Goal: Transaction & Acquisition: Purchase product/service

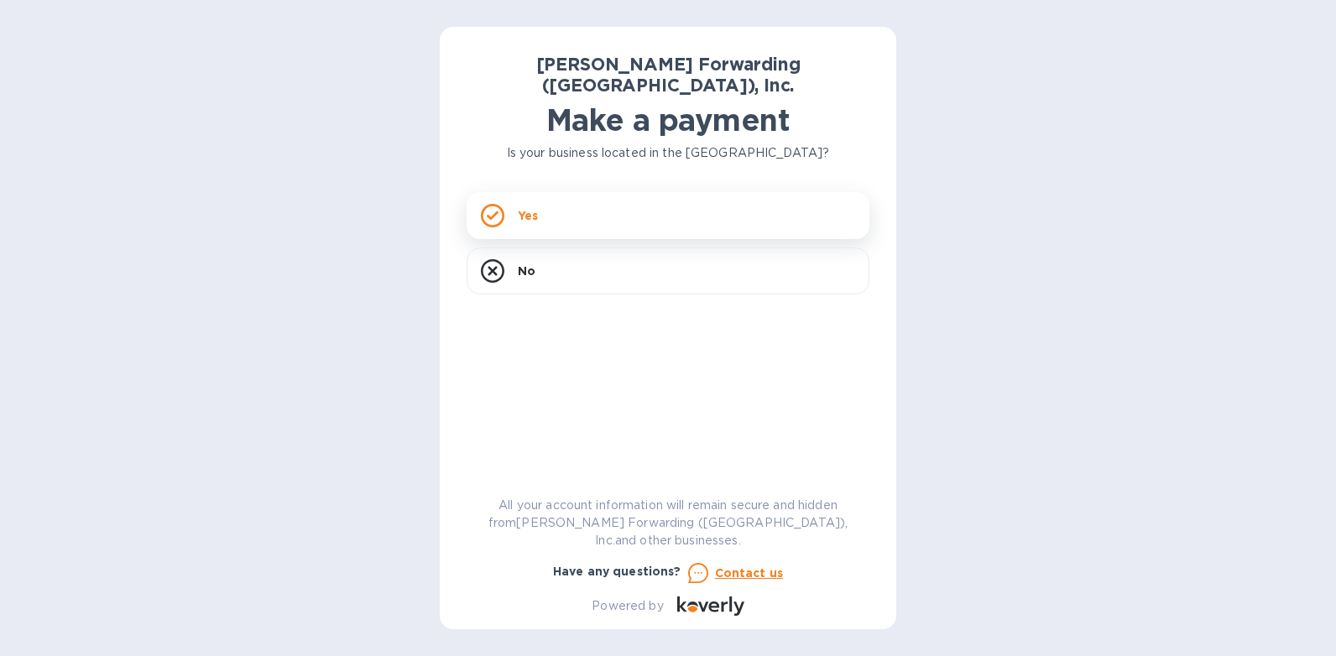
click at [593, 202] on div "Yes" at bounding box center [668, 215] width 403 height 47
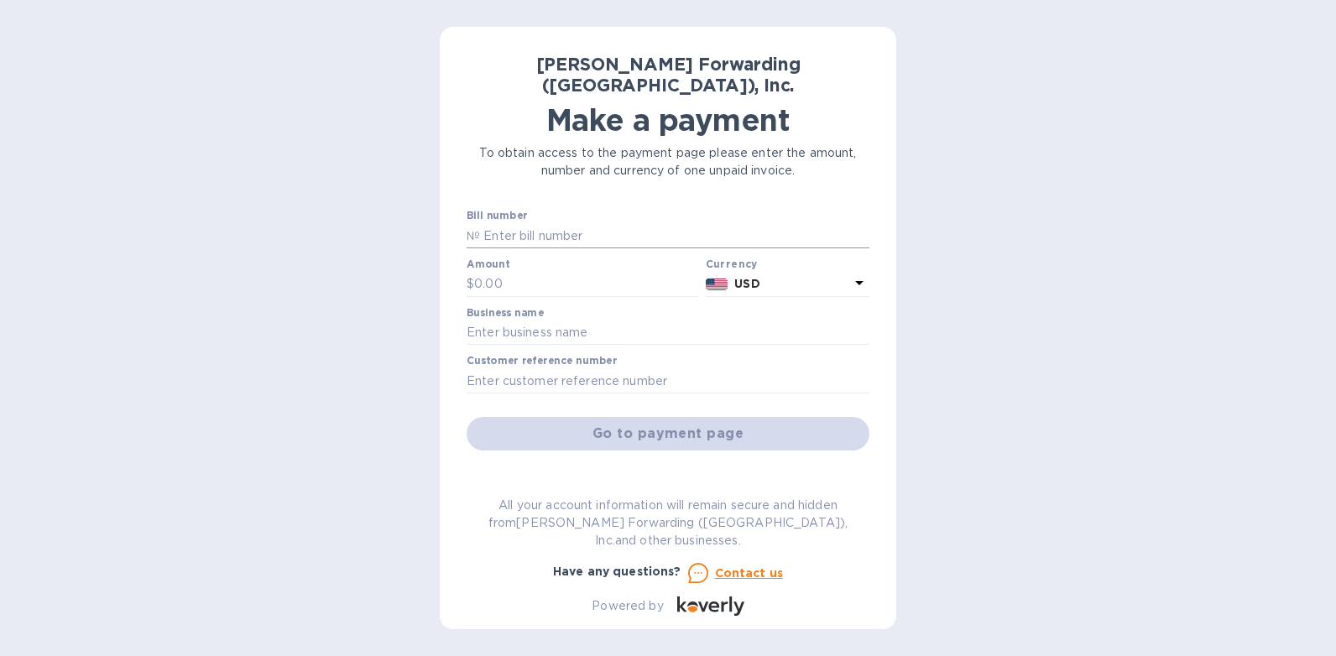
click at [578, 223] on input "text" at bounding box center [674, 235] width 389 height 25
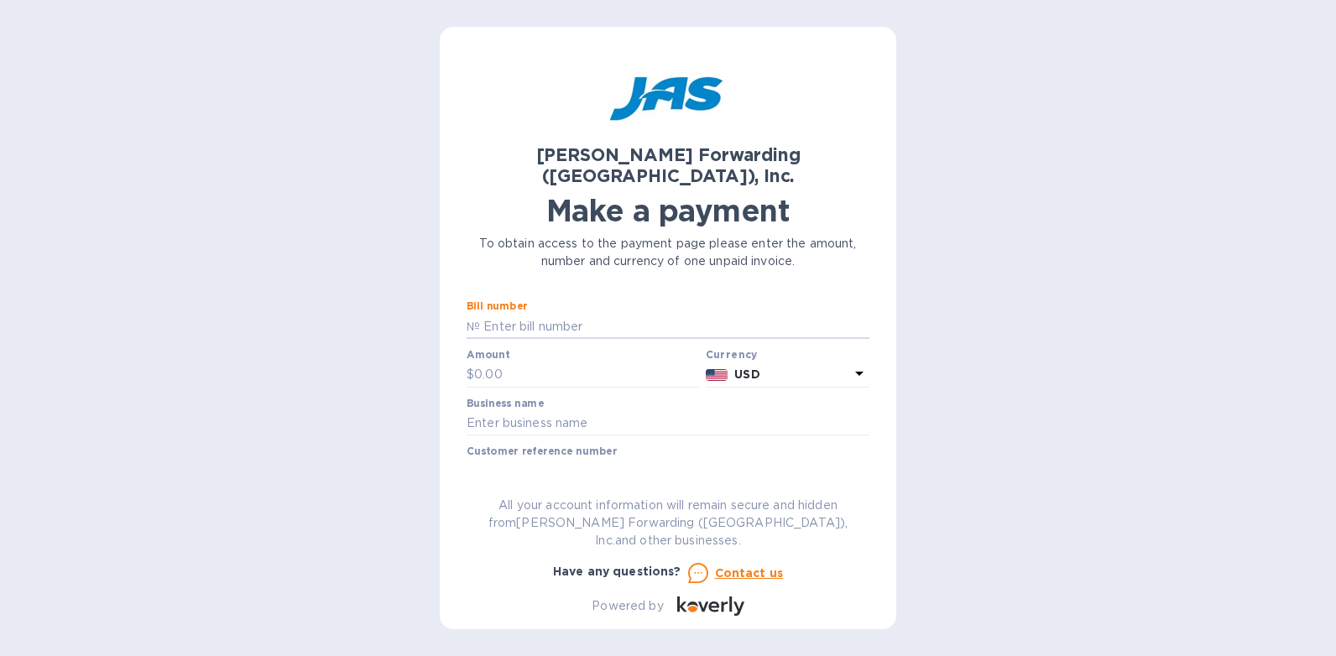
type input "CHS503379851"
type input "322.40"
type input "[PERSON_NAME] Home Inc."
type input "091625"
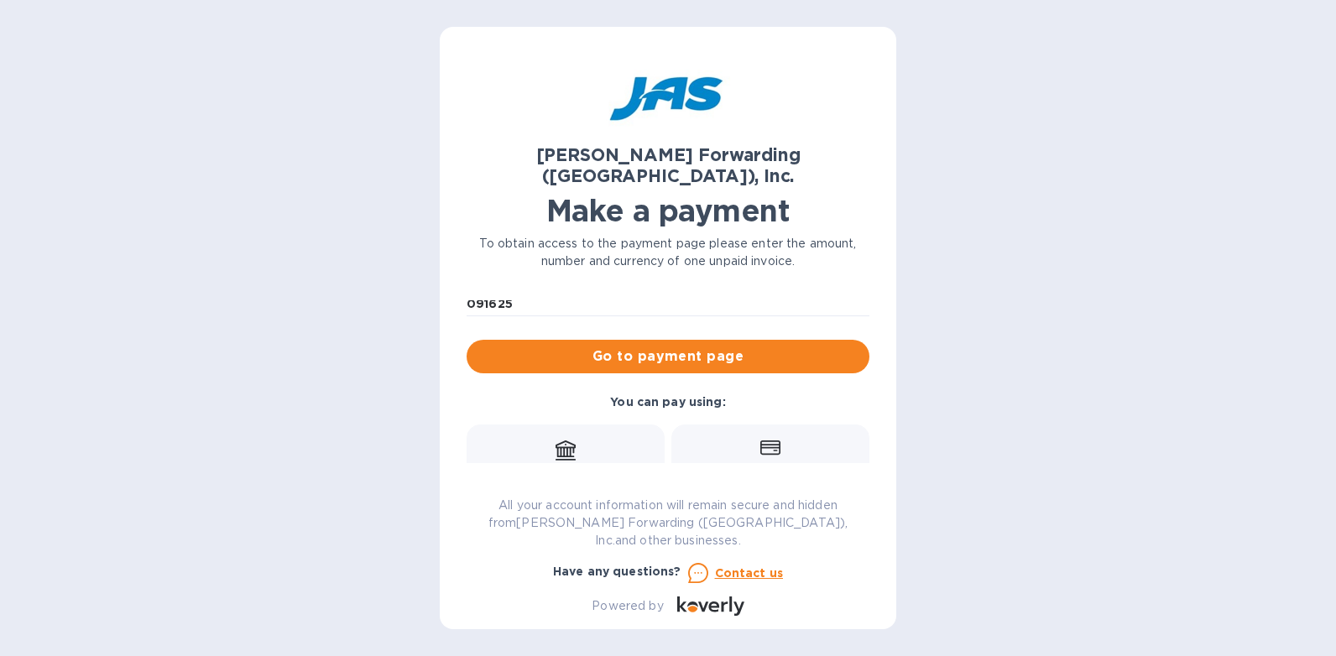
scroll to position [295, 0]
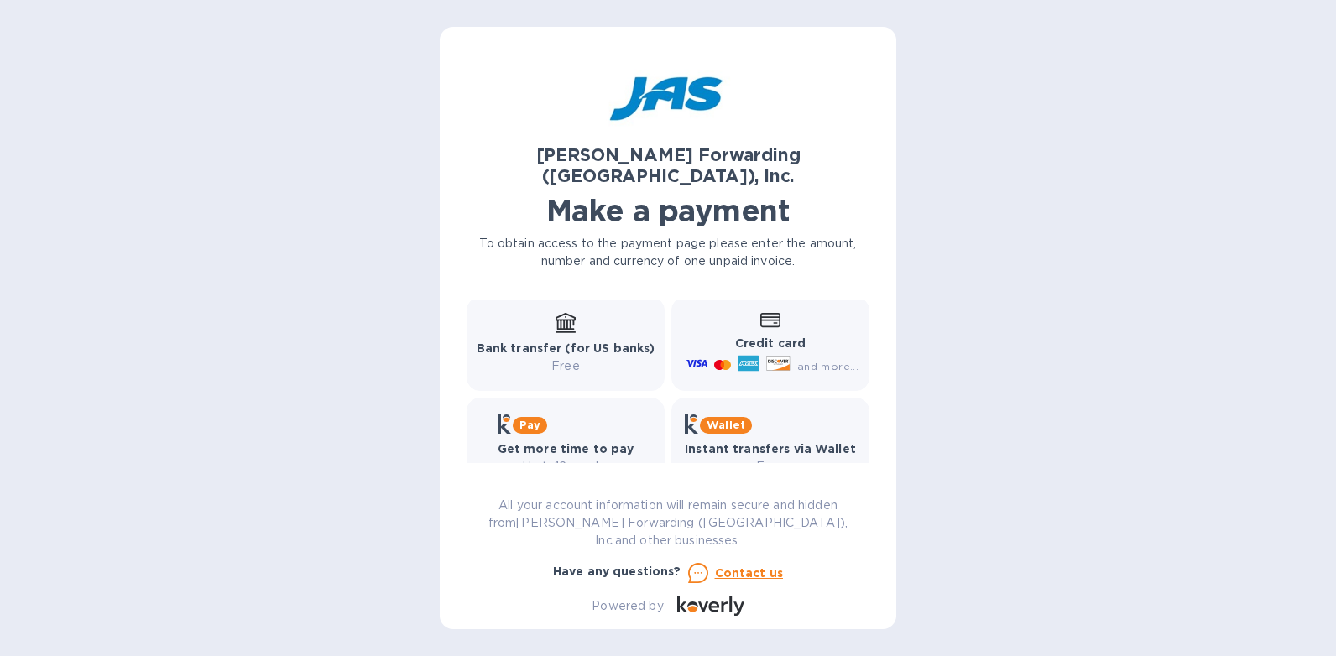
click at [584, 313] on div "Bank transfer (for US banks) Free" at bounding box center [566, 344] width 179 height 62
click at [560, 340] on p "Bank transfer (for US banks)" at bounding box center [566, 349] width 179 height 18
click at [520, 342] on b "Bank transfer (for US banks)" at bounding box center [566, 348] width 179 height 13
click at [540, 357] on p "Free" at bounding box center [566, 366] width 179 height 18
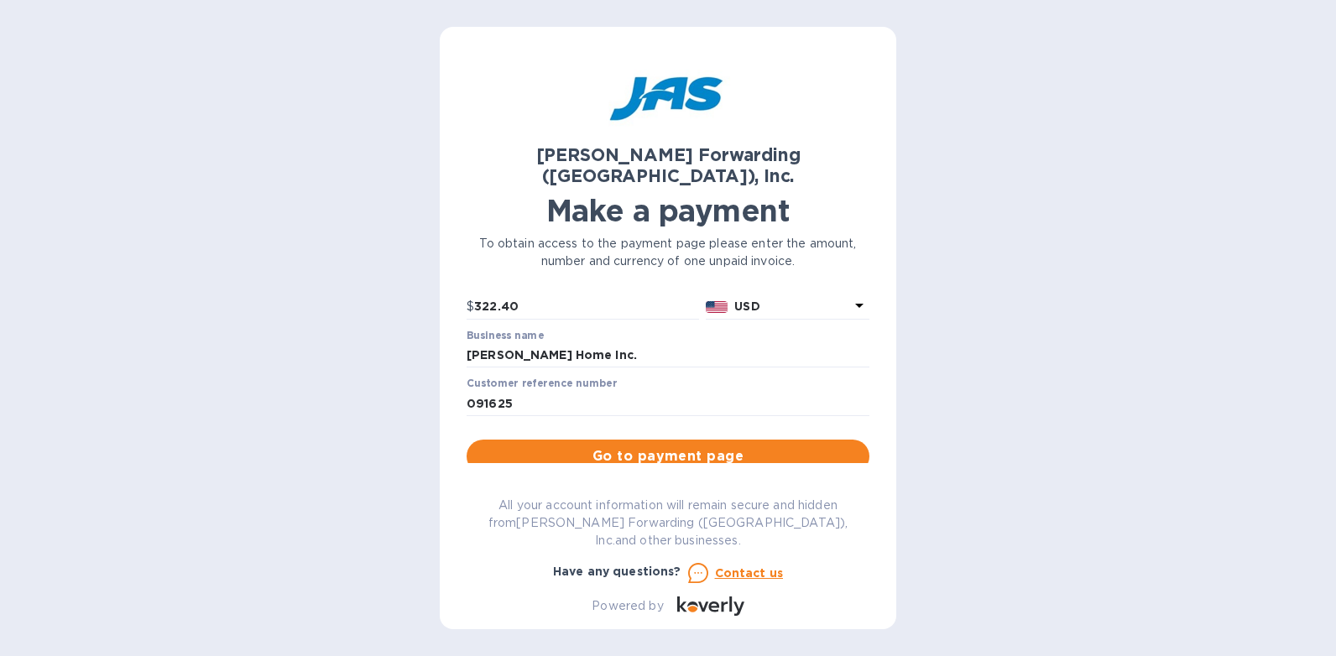
scroll to position [81, 0]
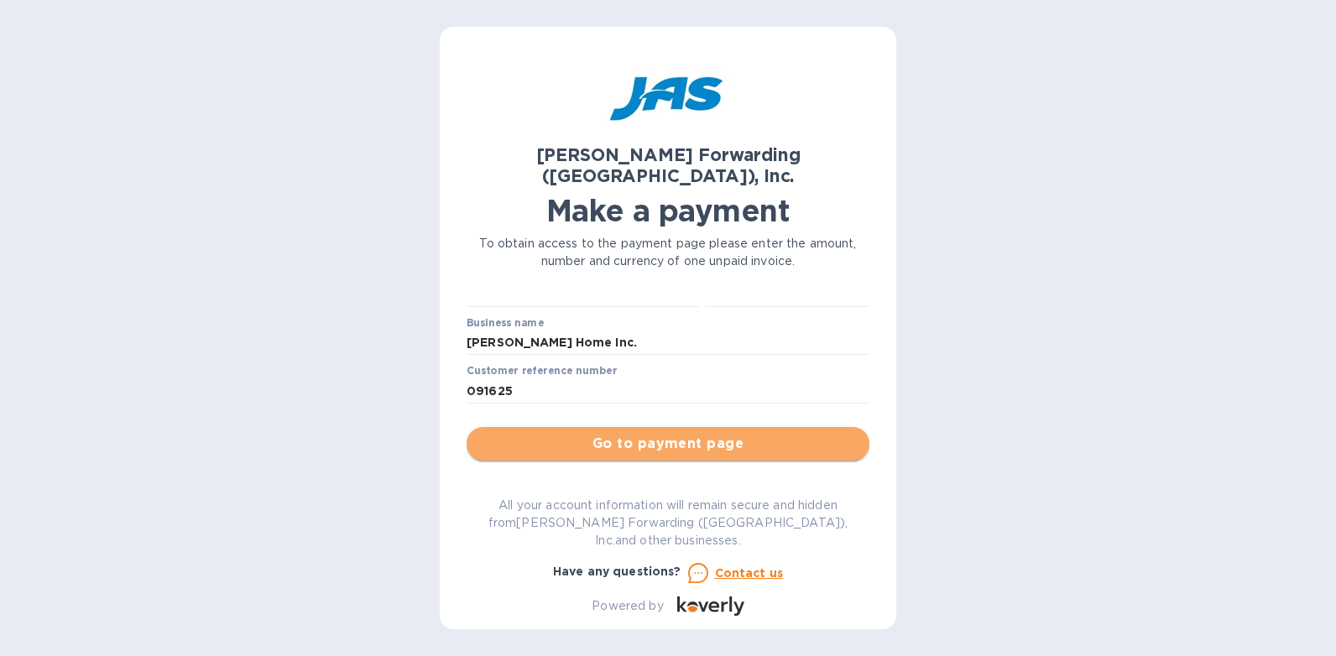
click at [672, 434] on span "Go to payment page" at bounding box center [668, 444] width 376 height 20
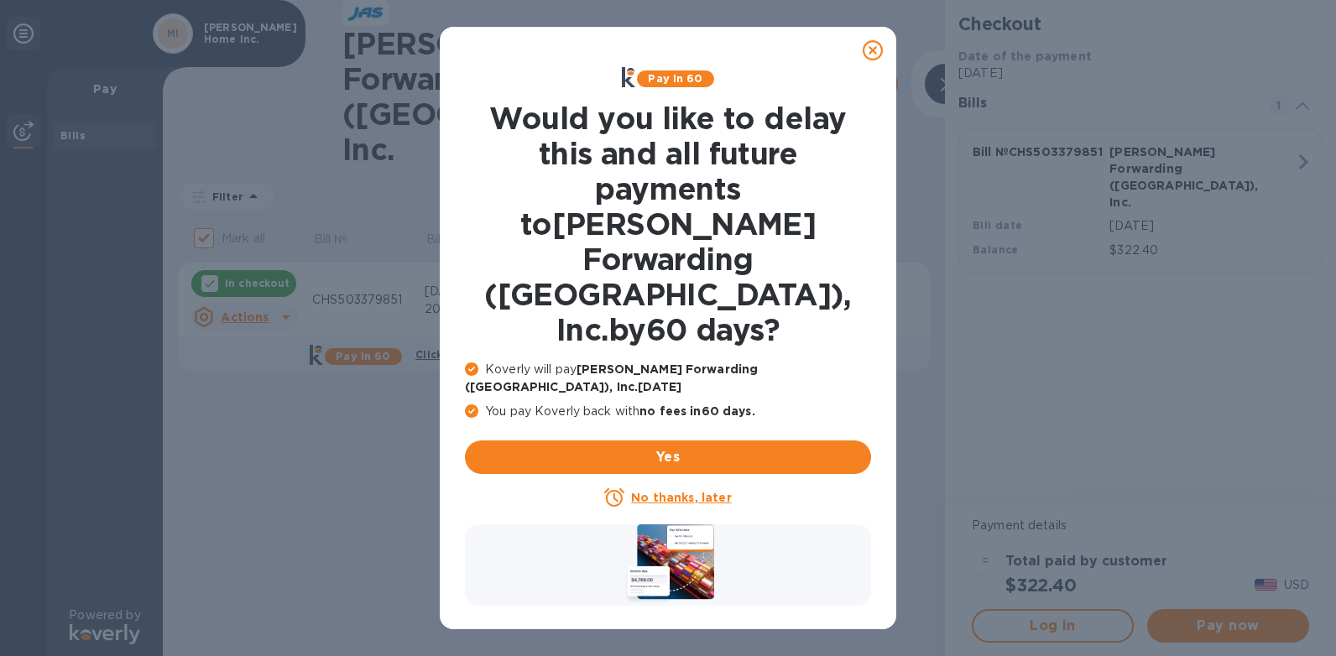
click at [675, 491] on u "No thanks, later" at bounding box center [681, 497] width 100 height 13
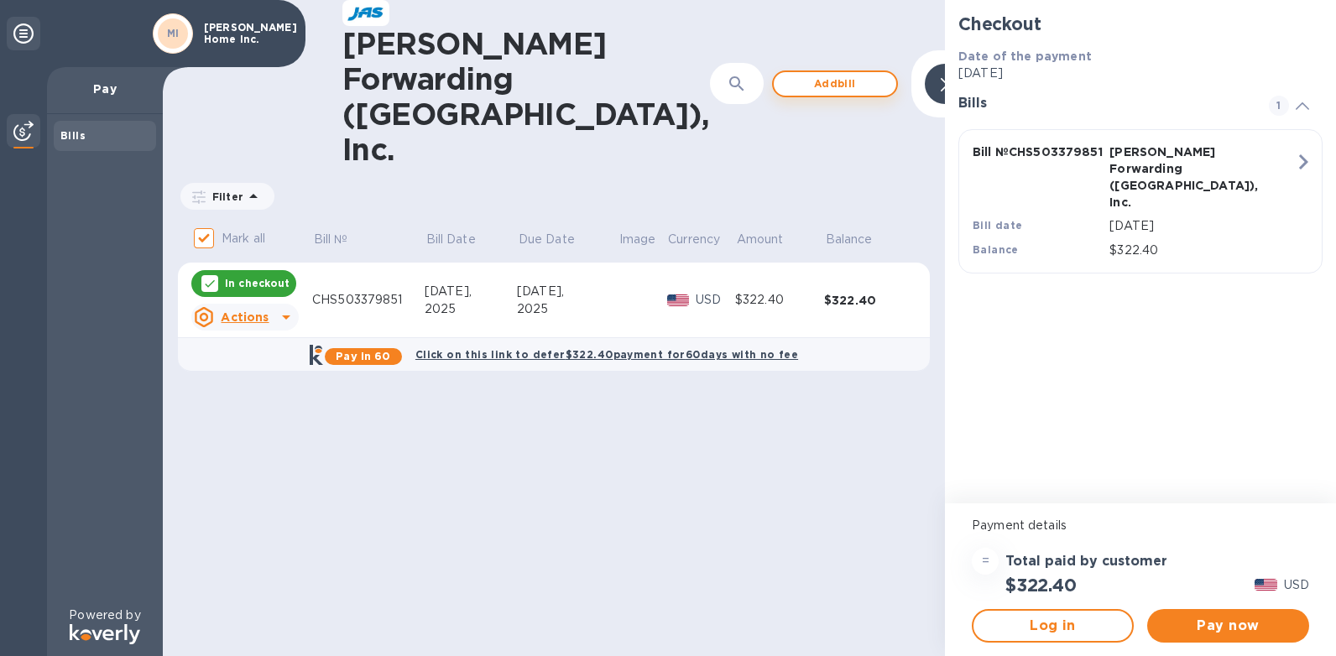
click at [787, 74] on span "Add bill" at bounding box center [835, 84] width 96 height 20
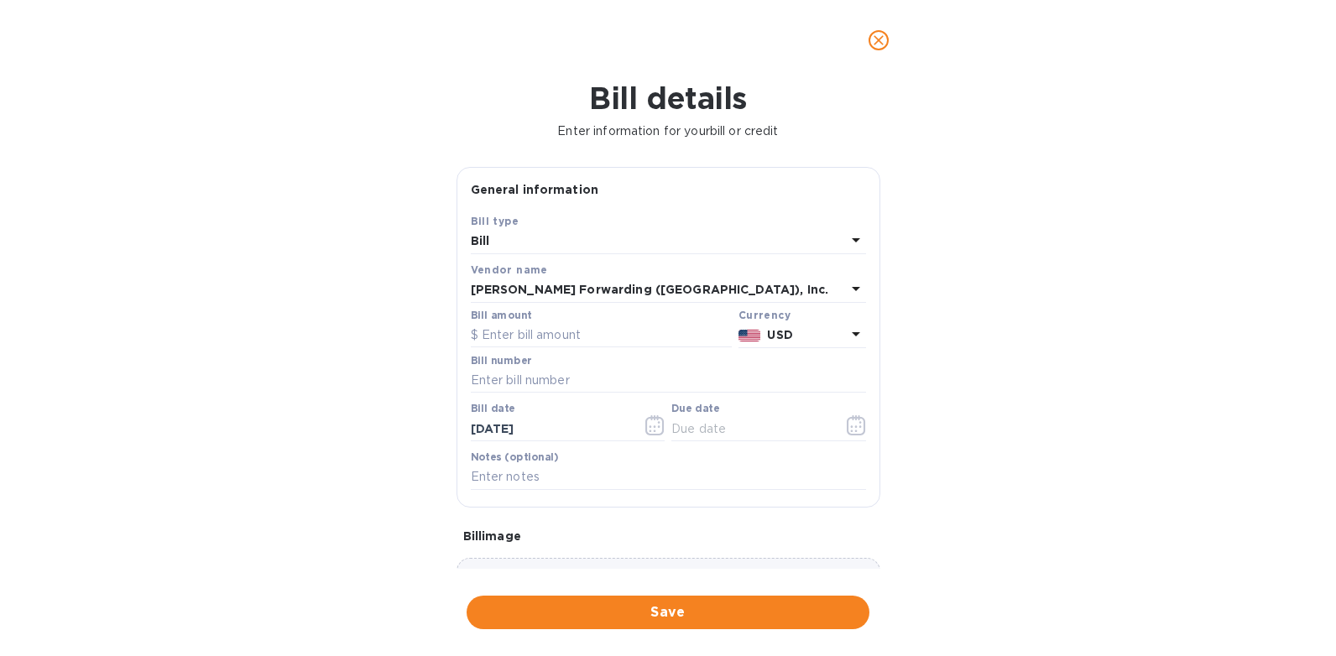
click at [506, 237] on div "Bill" at bounding box center [658, 241] width 375 height 23
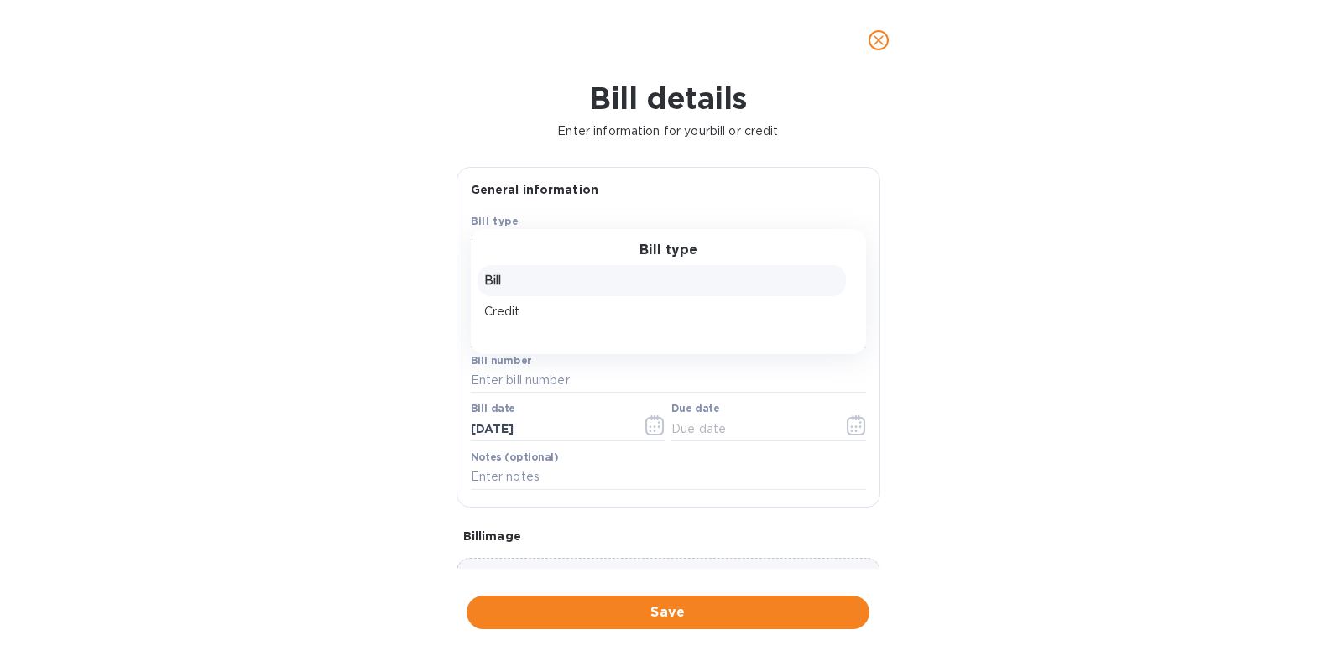
click at [515, 281] on p "Bill" at bounding box center [661, 281] width 355 height 18
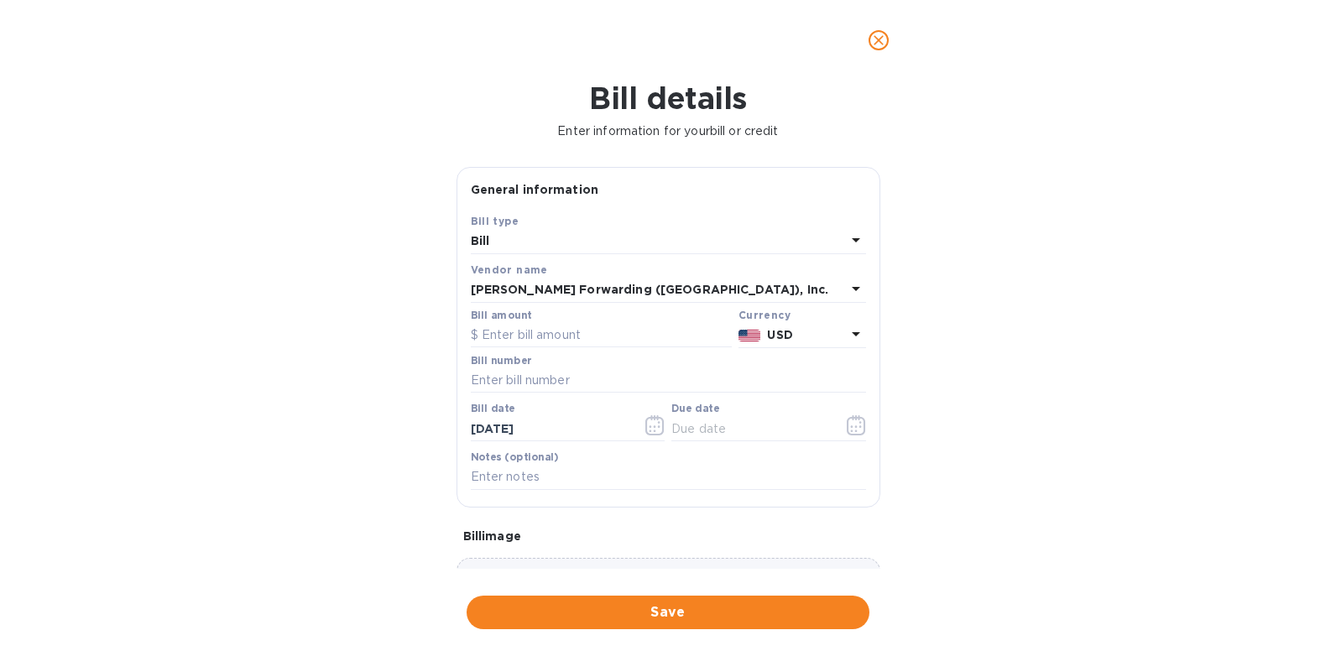
click at [514, 239] on div "Bill" at bounding box center [658, 241] width 375 height 23
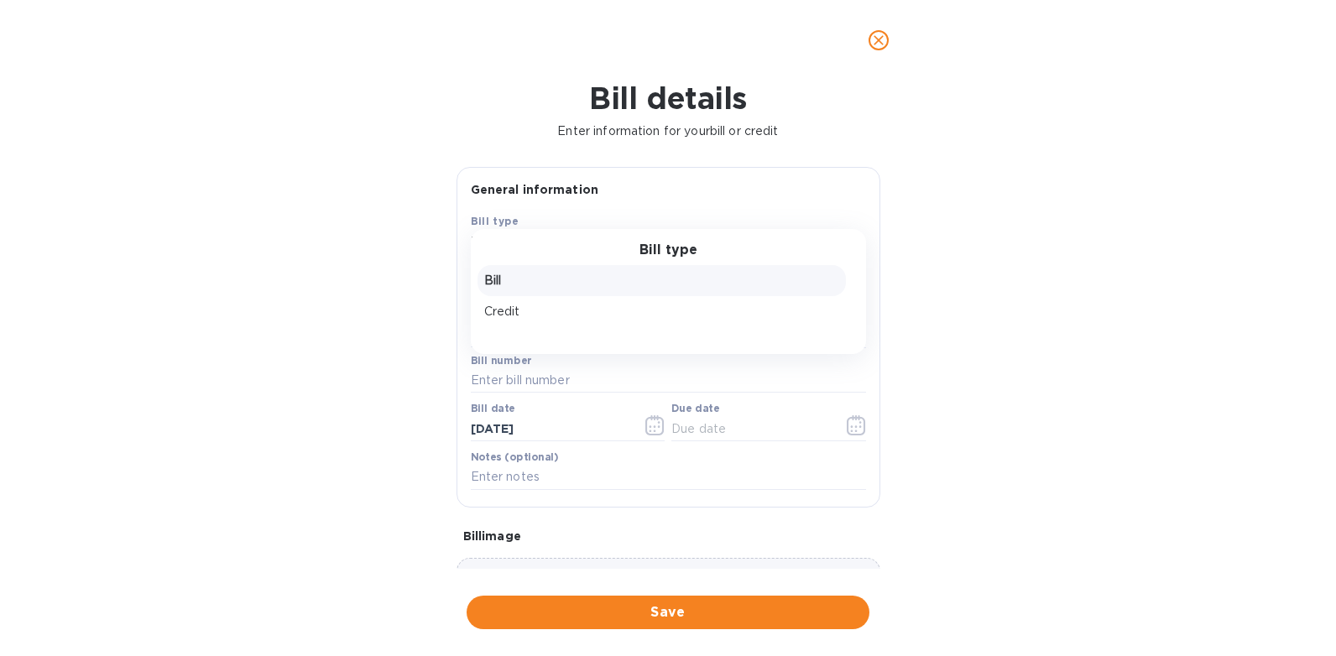
click at [513, 246] on div "Bill type" at bounding box center [668, 251] width 355 height 16
click at [529, 279] on p "Bill" at bounding box center [661, 281] width 355 height 18
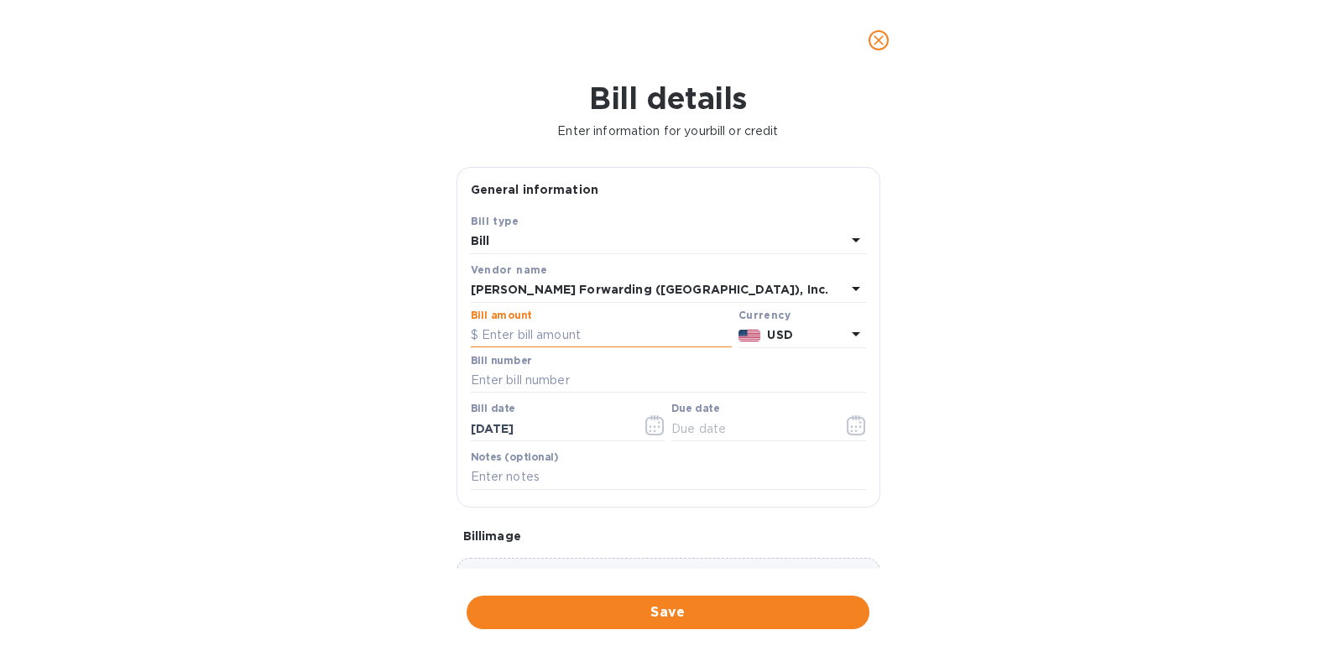
click at [504, 332] on input "text" at bounding box center [601, 335] width 261 height 25
type input "410.72"
click at [477, 374] on input "text" at bounding box center [668, 380] width 395 height 25
type input "chs503379846"
click at [684, 429] on input "text" at bounding box center [750, 428] width 159 height 25
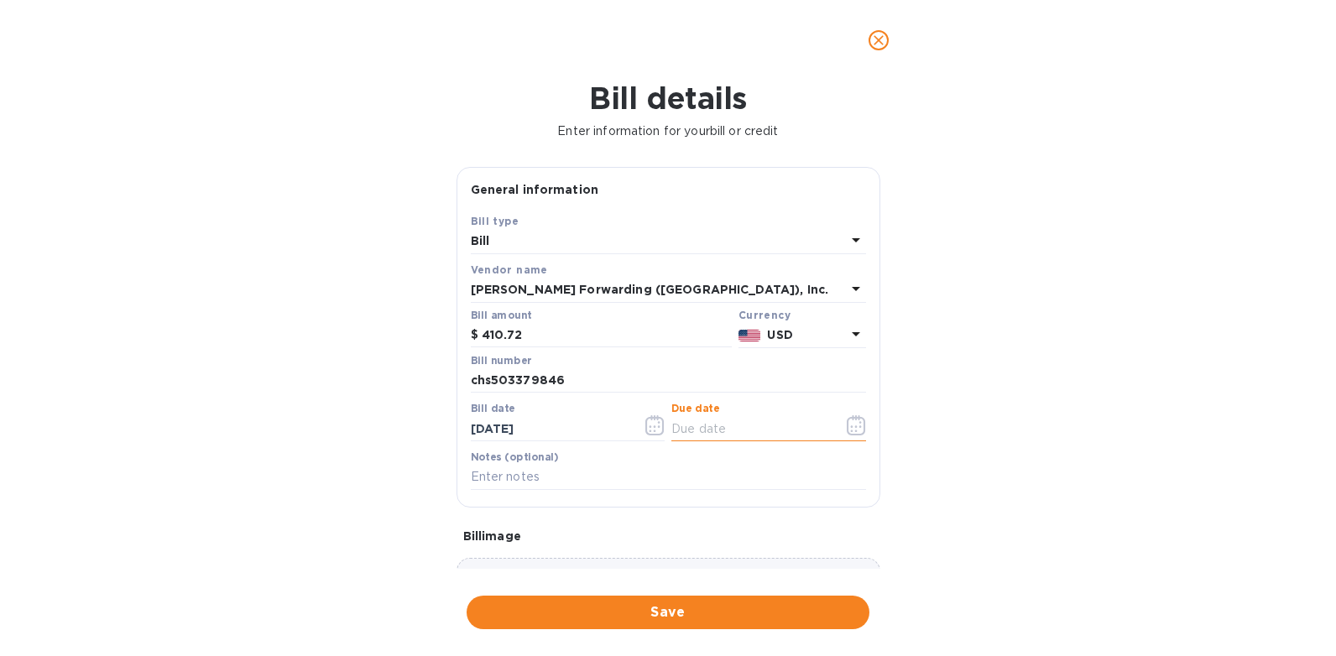
type input "10/10/2025"
click at [647, 425] on icon "button" at bounding box center [654, 425] width 19 height 20
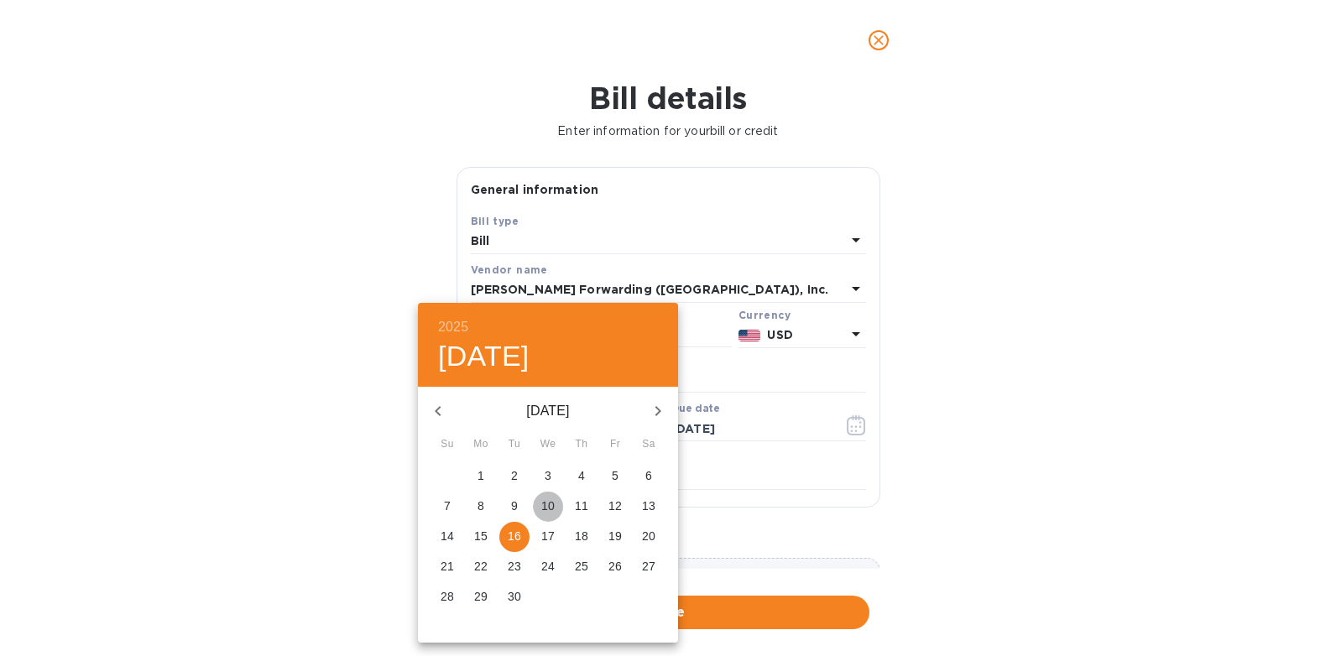
click at [548, 502] on p "10" at bounding box center [547, 506] width 13 height 17
type input "09/10/2025"
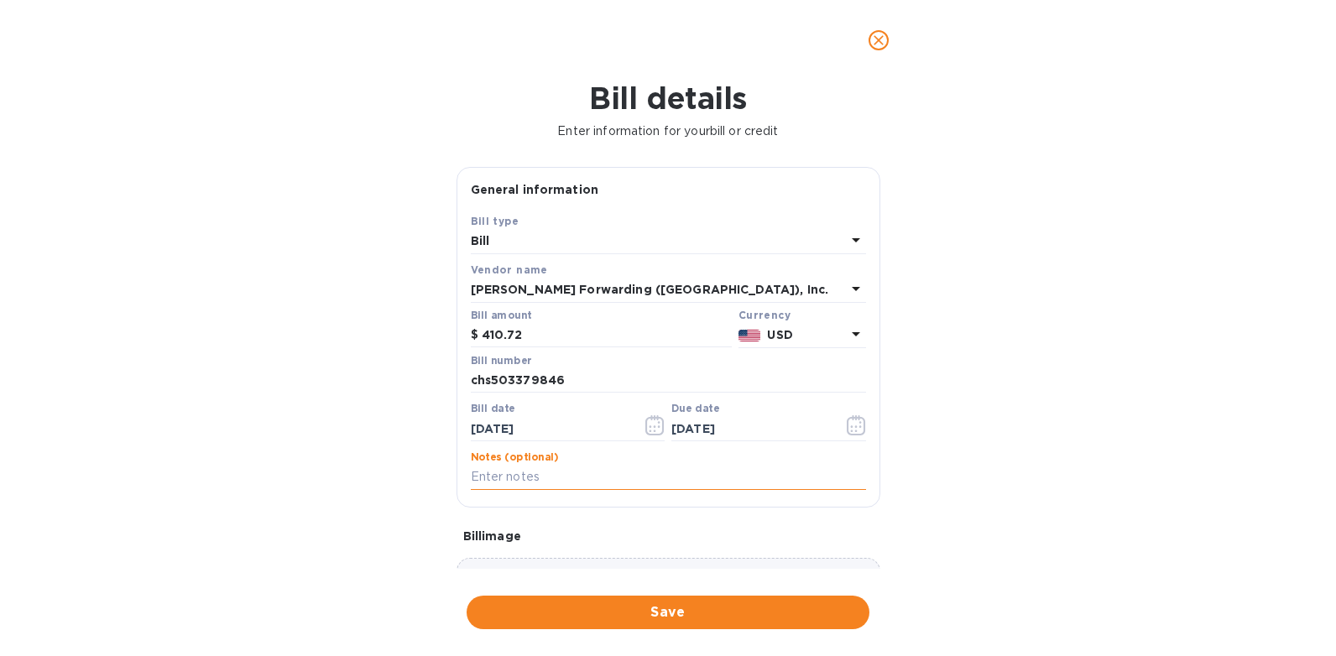
click at [504, 474] on input "text" at bounding box center [668, 477] width 395 height 25
type input "efs 986 091625"
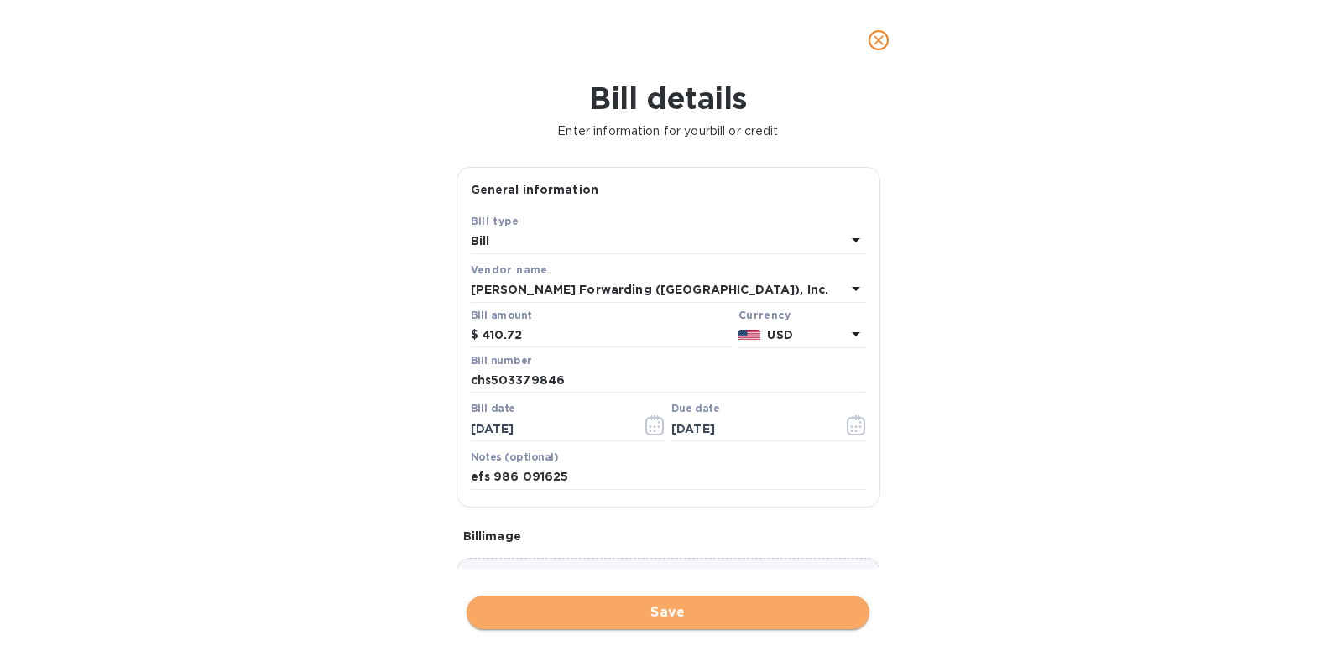
click at [529, 623] on button "Save" at bounding box center [668, 613] width 403 height 34
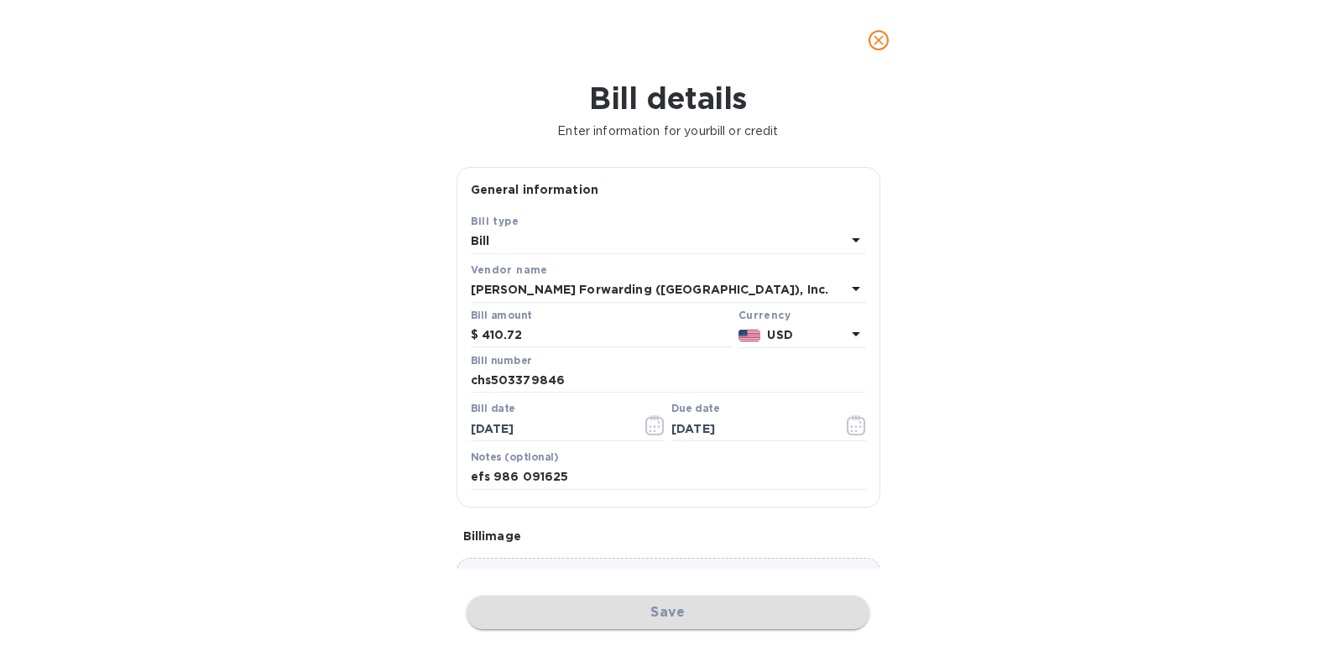
checkbox input "false"
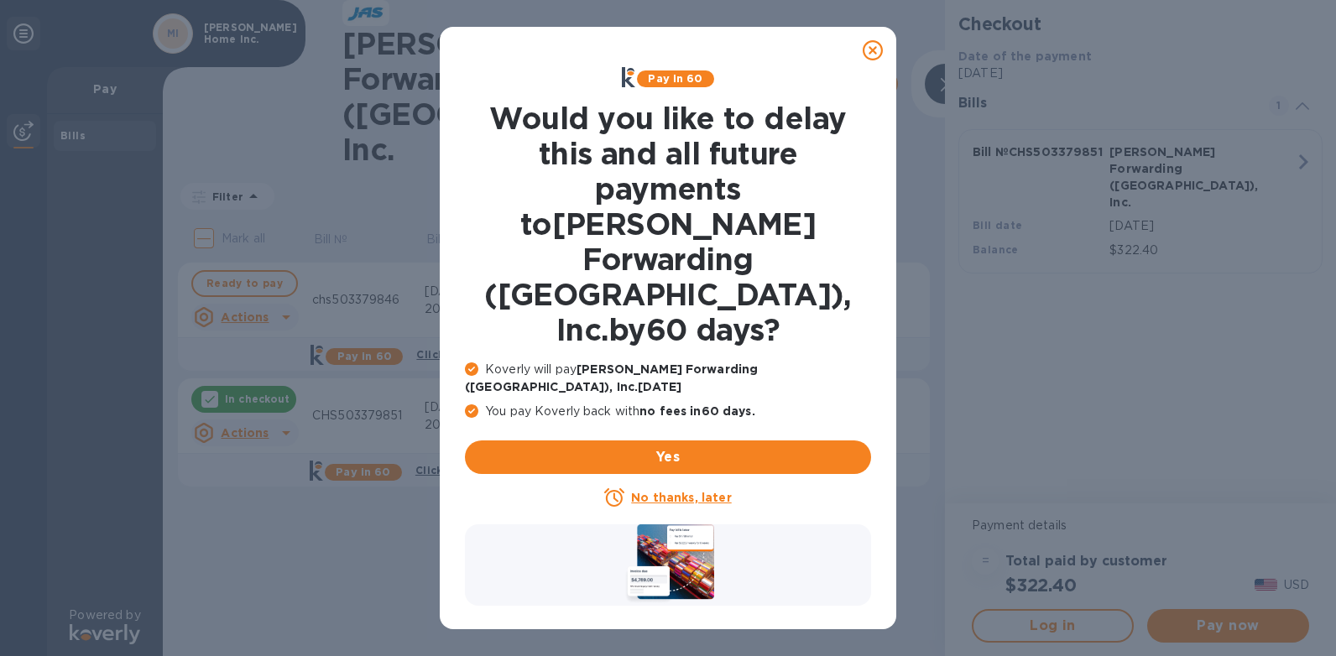
click at [634, 491] on u "No thanks, later" at bounding box center [681, 497] width 100 height 13
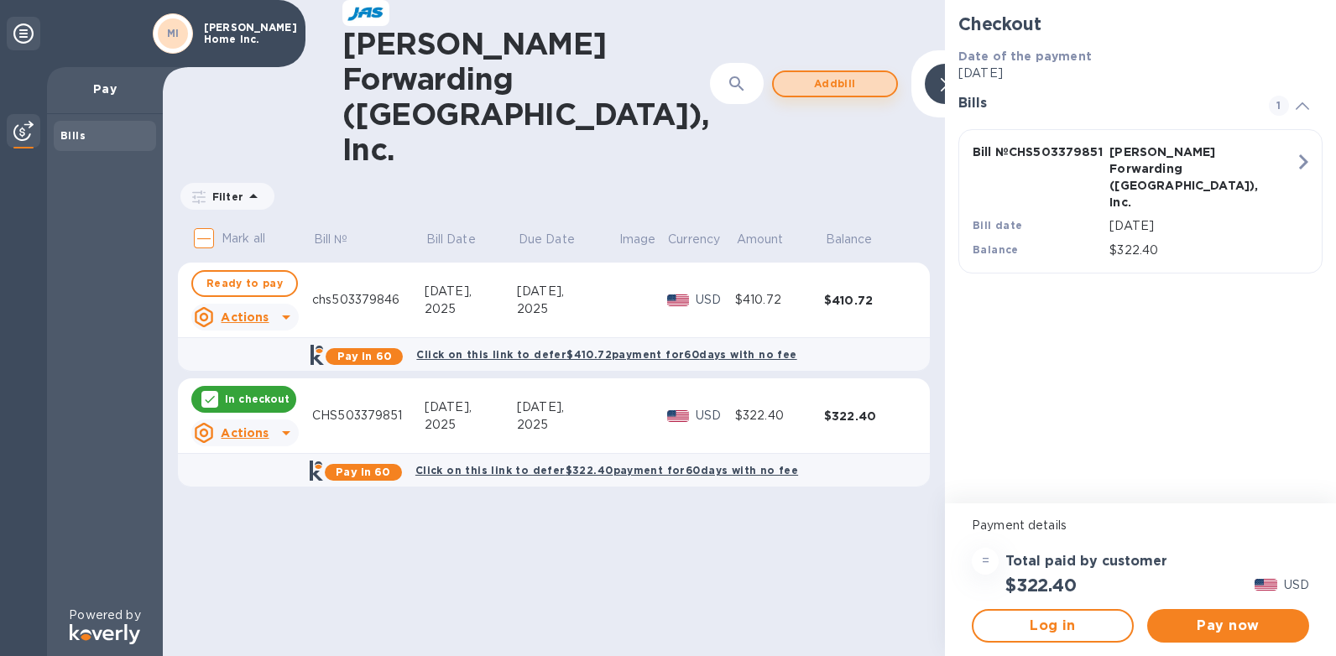
click at [787, 74] on span "Add bill" at bounding box center [835, 84] width 96 height 20
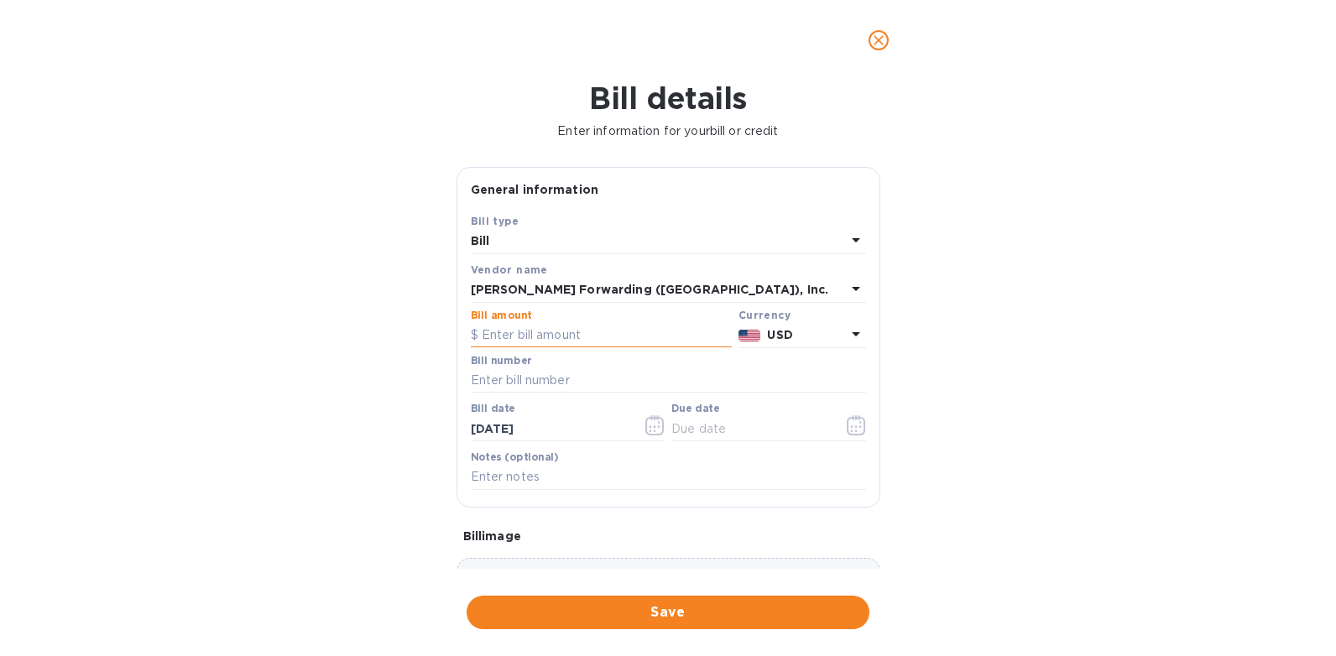
click at [504, 327] on input "text" at bounding box center [601, 335] width 261 height 25
type input "2,709.09"
click at [490, 387] on input "text" at bounding box center [668, 380] width 395 height 25
type input "chs503379838"
click at [645, 425] on icon "button" at bounding box center [654, 425] width 19 height 20
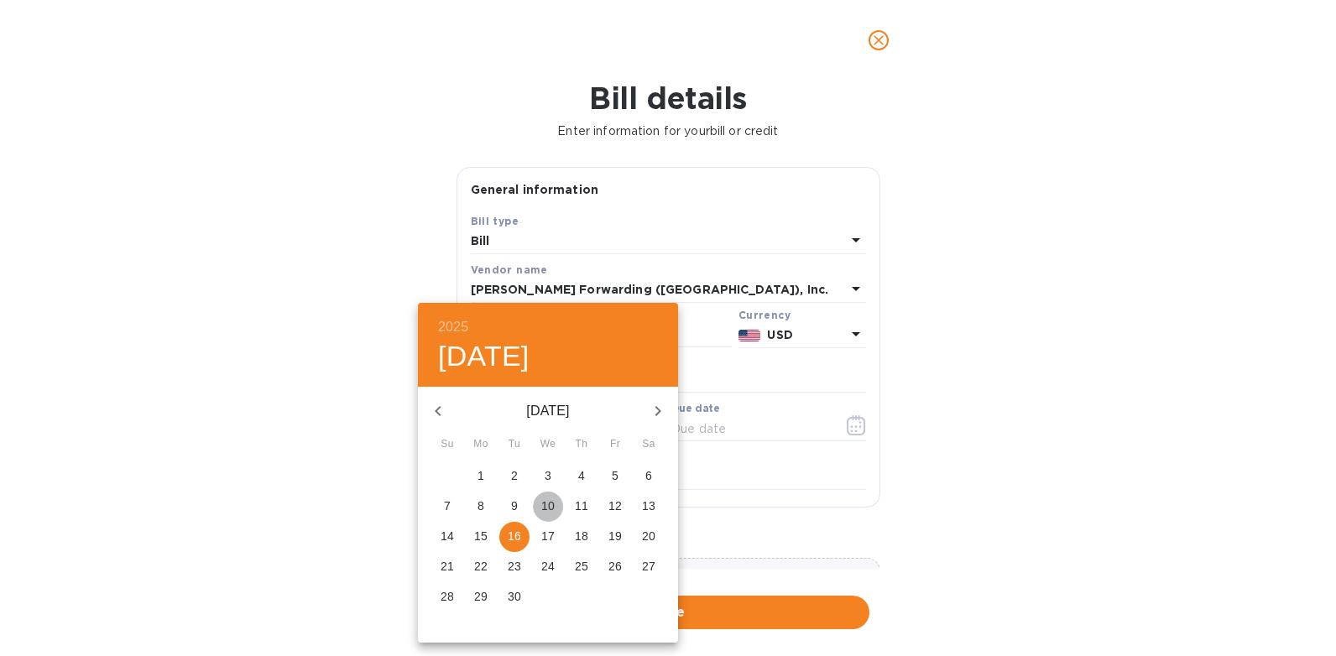
click at [553, 504] on p "10" at bounding box center [547, 506] width 13 height 17
type input "09/10/2025"
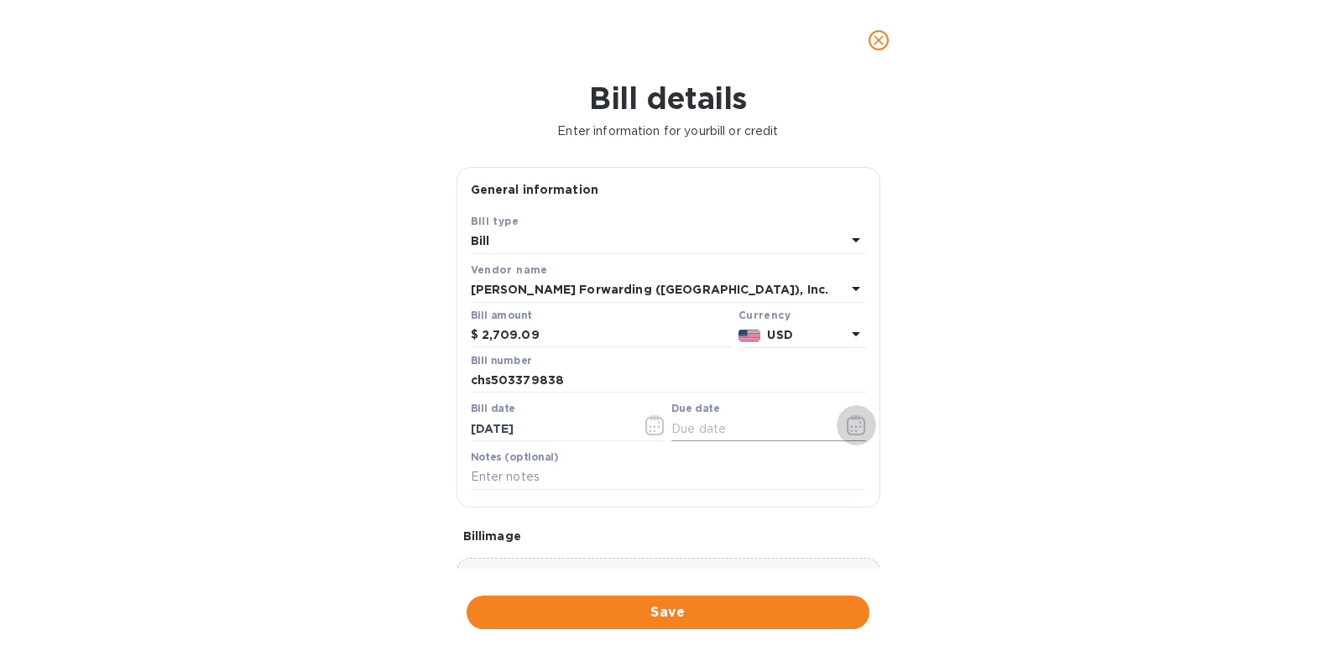
click at [858, 423] on icon "button" at bounding box center [859, 422] width 3 height 3
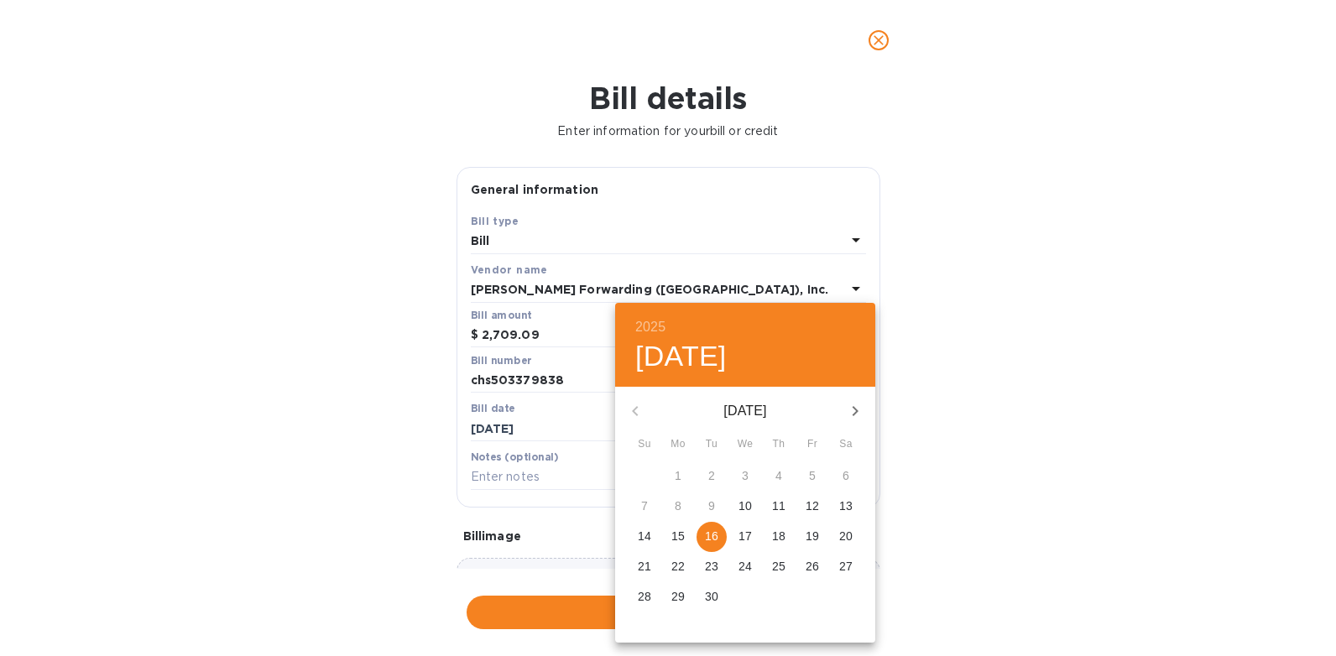
click at [858, 411] on icon "button" at bounding box center [855, 411] width 20 height 20
click at [814, 501] on p "10" at bounding box center [812, 506] width 13 height 17
type input "10/10/2025"
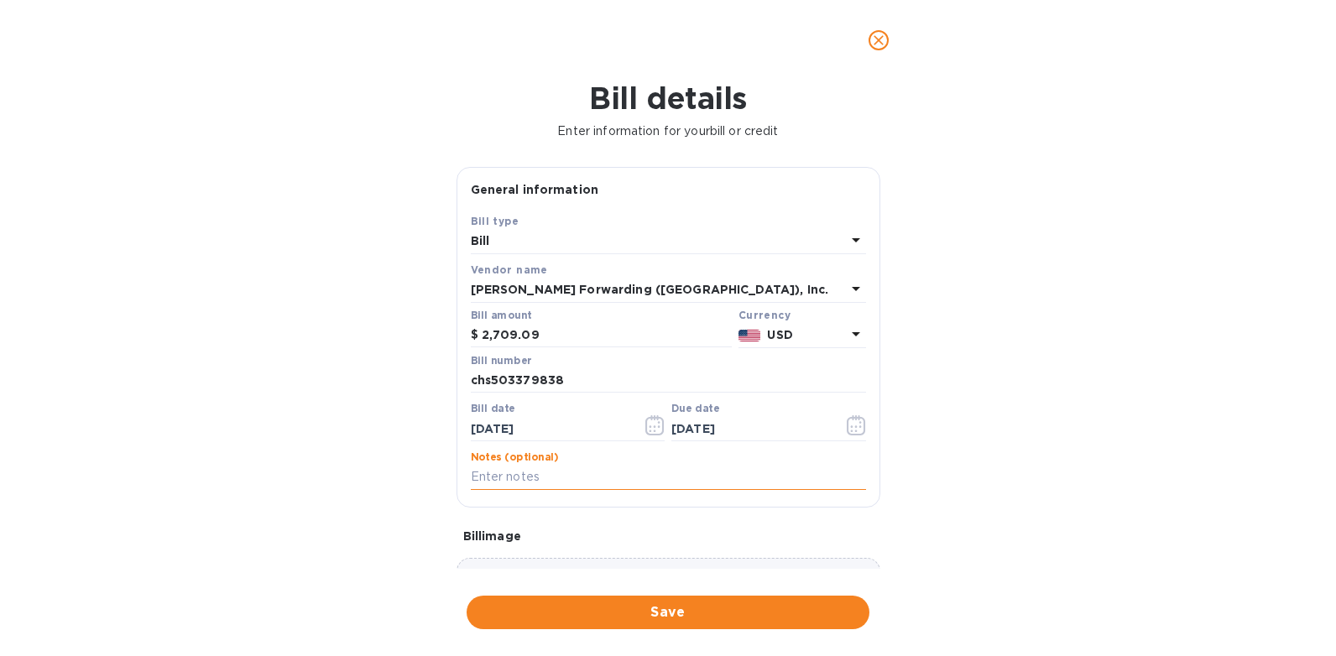
click at [529, 481] on input "text" at bounding box center [668, 477] width 395 height 25
type input "sea 985 091625"
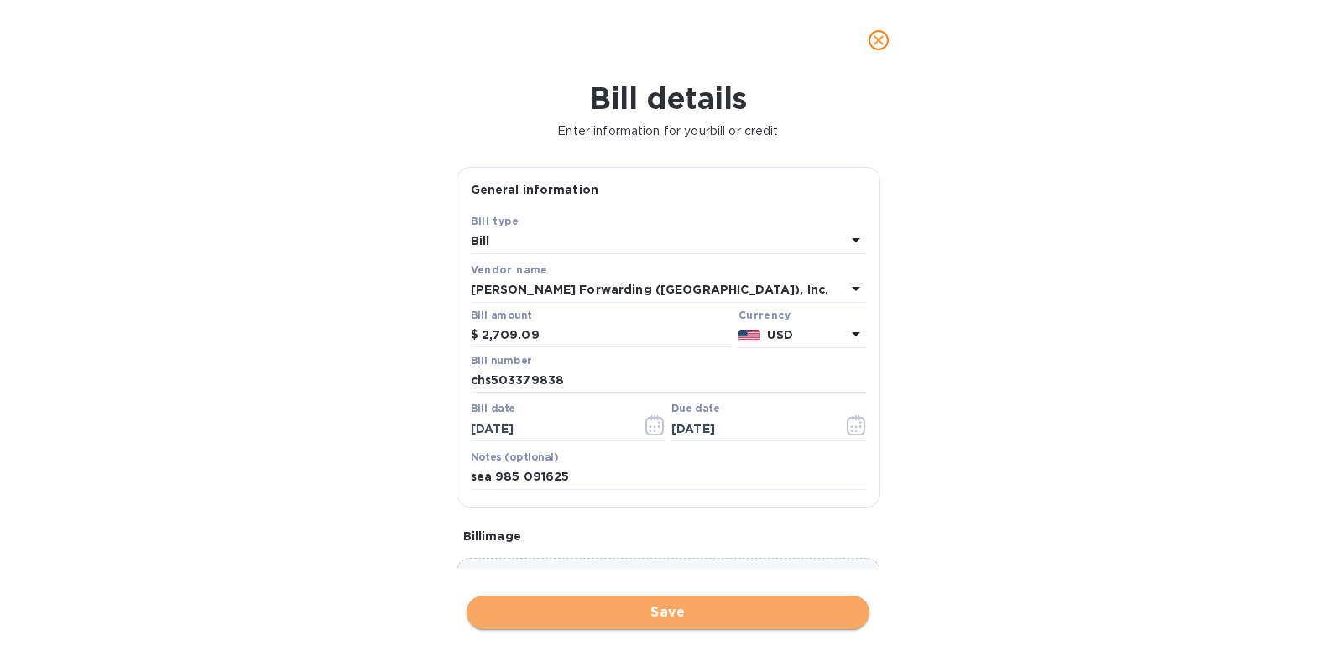
click at [550, 623] on button "Save" at bounding box center [668, 613] width 403 height 34
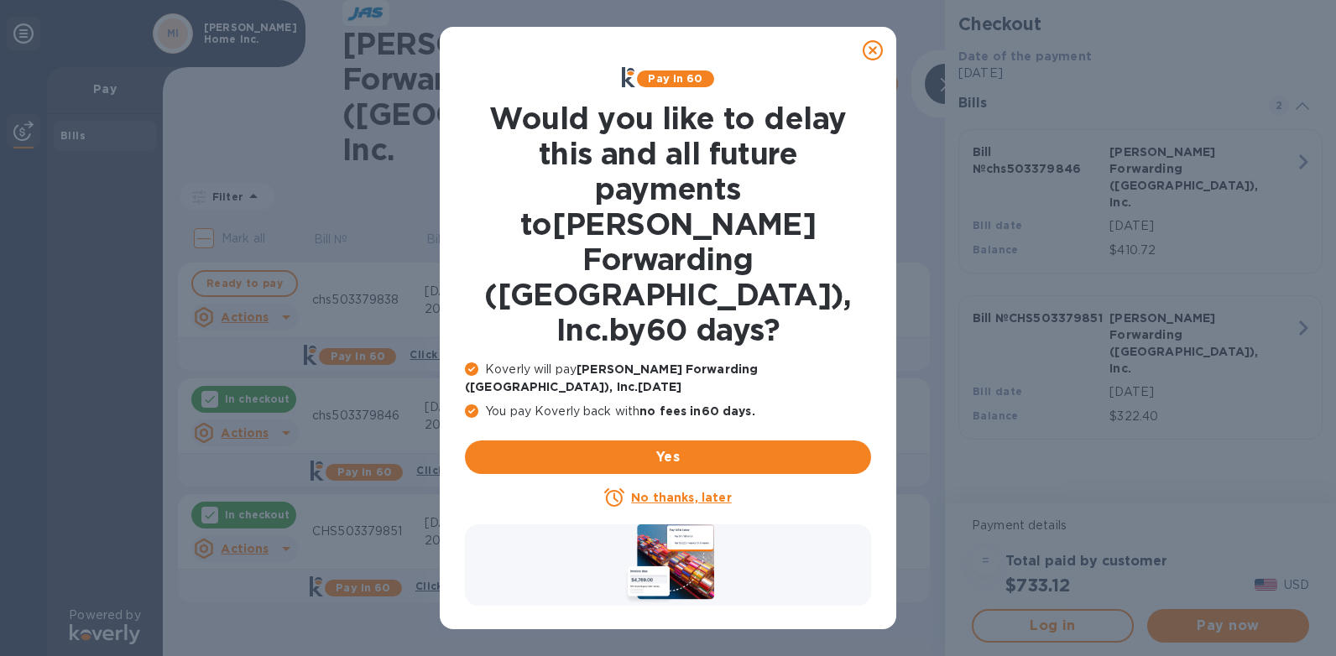
click at [664, 491] on u "No thanks, later" at bounding box center [681, 497] width 100 height 13
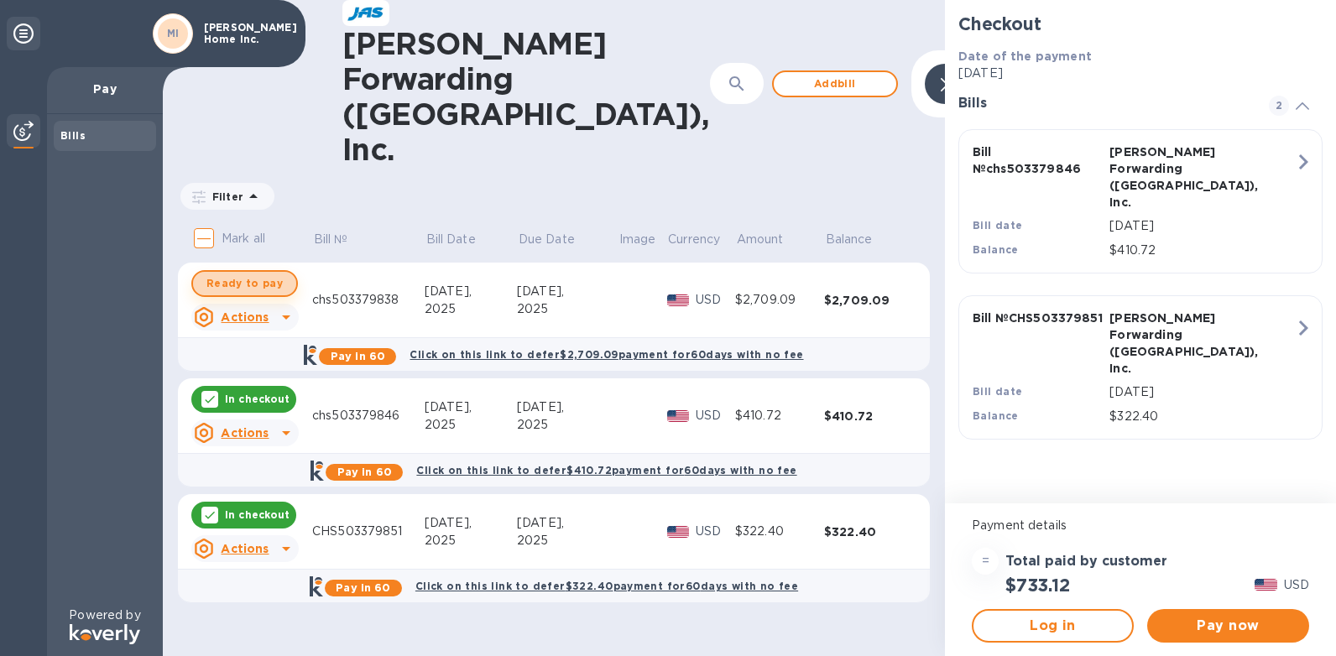
click at [247, 274] on span "Ready to pay" at bounding box center [244, 284] width 76 height 20
checkbox input "true"
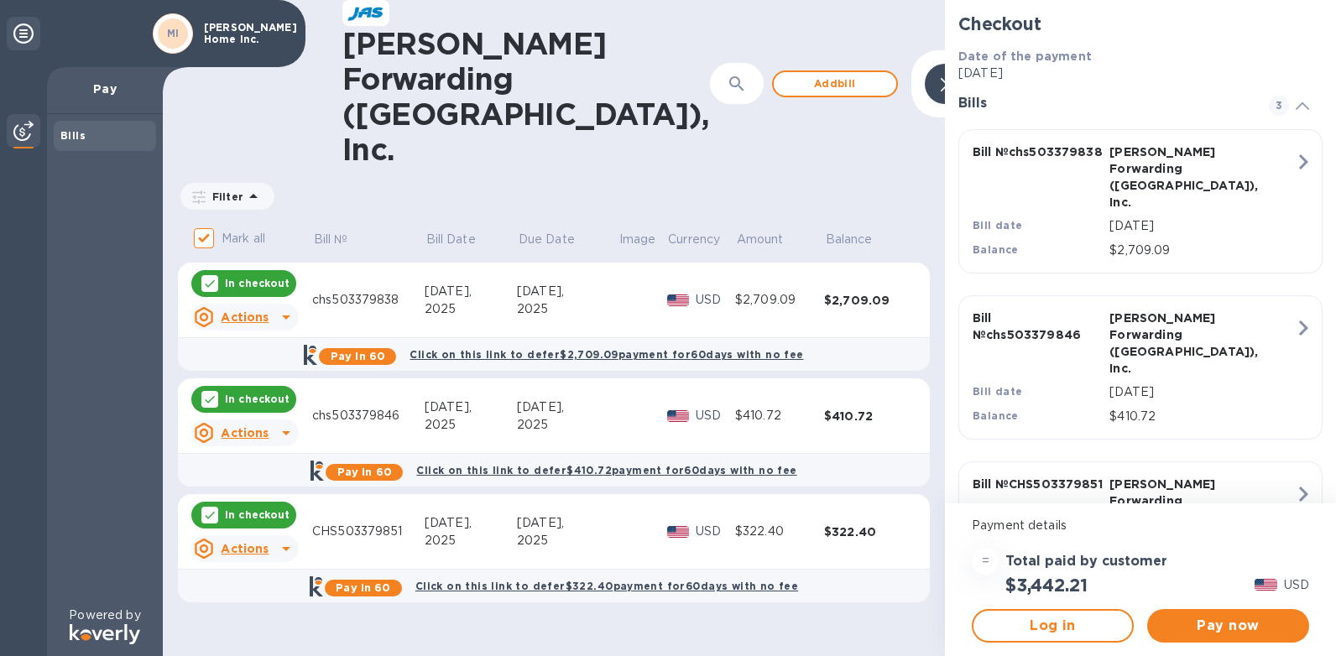
click at [251, 542] on u "Actions" at bounding box center [245, 548] width 48 height 13
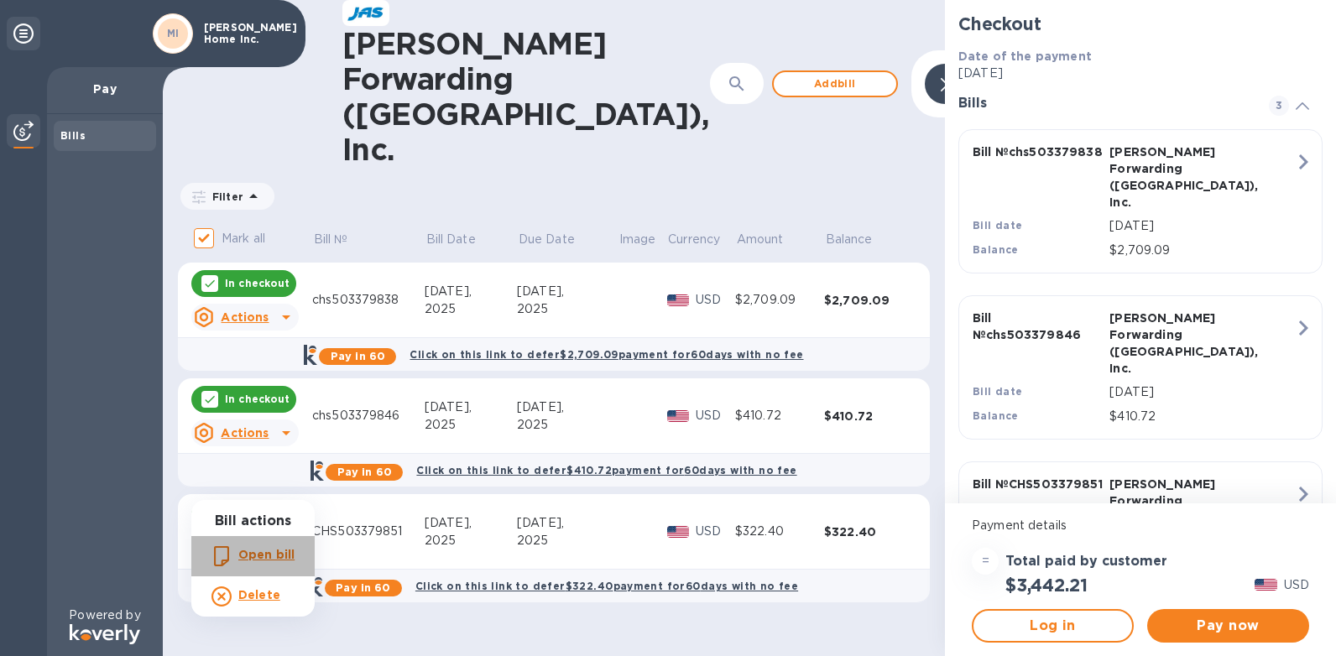
click at [257, 558] on b "Open bill" at bounding box center [266, 554] width 56 height 13
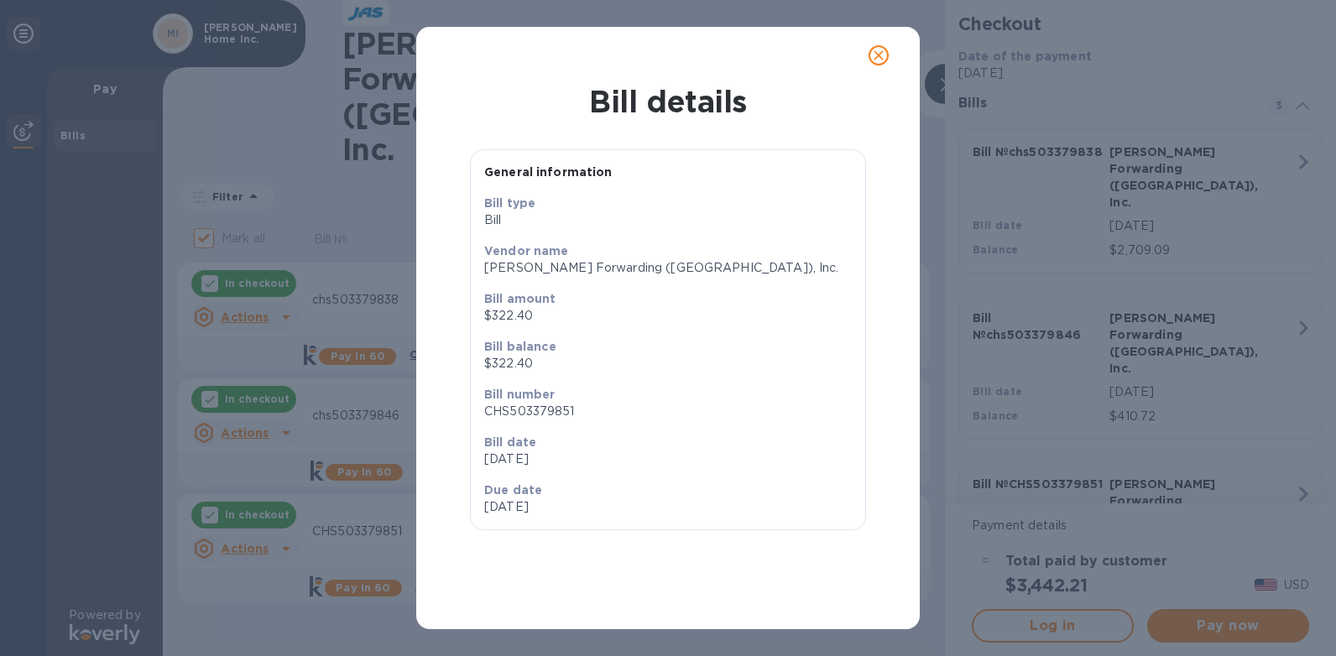
drag, startPoint x: 535, startPoint y: 456, endPoint x: 499, endPoint y: 467, distance: 37.7
click at [499, 467] on p "Sep 16 2025" at bounding box center [668, 460] width 368 height 18
drag, startPoint x: 499, startPoint y: 467, endPoint x: 522, endPoint y: 461, distance: 23.6
click at [522, 461] on p "Sep 16 2025" at bounding box center [668, 460] width 368 height 18
click at [877, 52] on icon "close" at bounding box center [878, 55] width 17 height 17
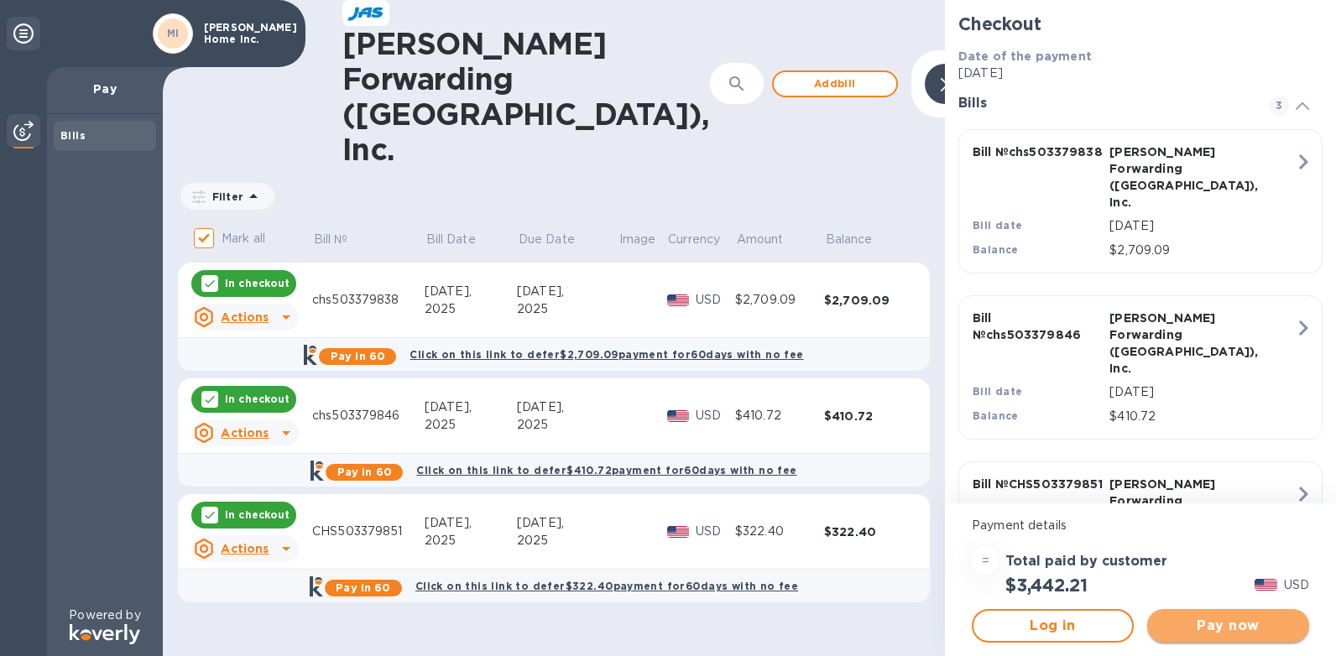
click at [1197, 625] on span "Pay now" at bounding box center [1228, 626] width 135 height 20
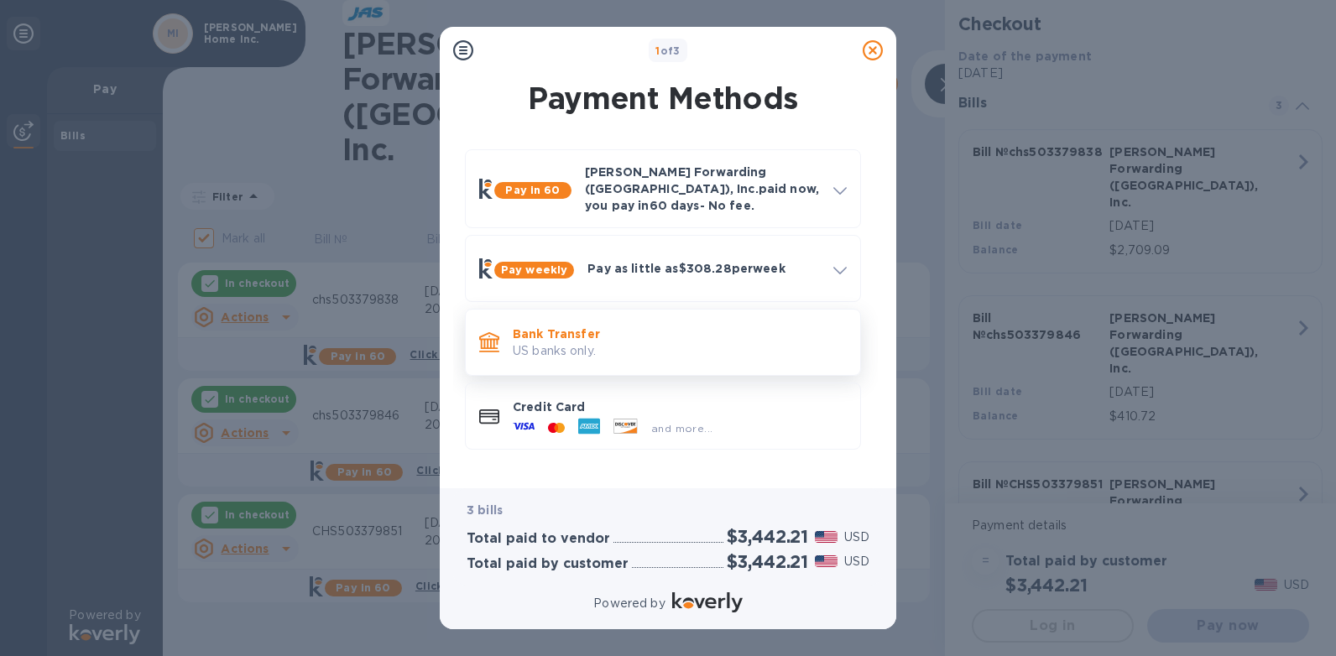
click at [532, 326] on p "Bank Transfer" at bounding box center [680, 334] width 334 height 17
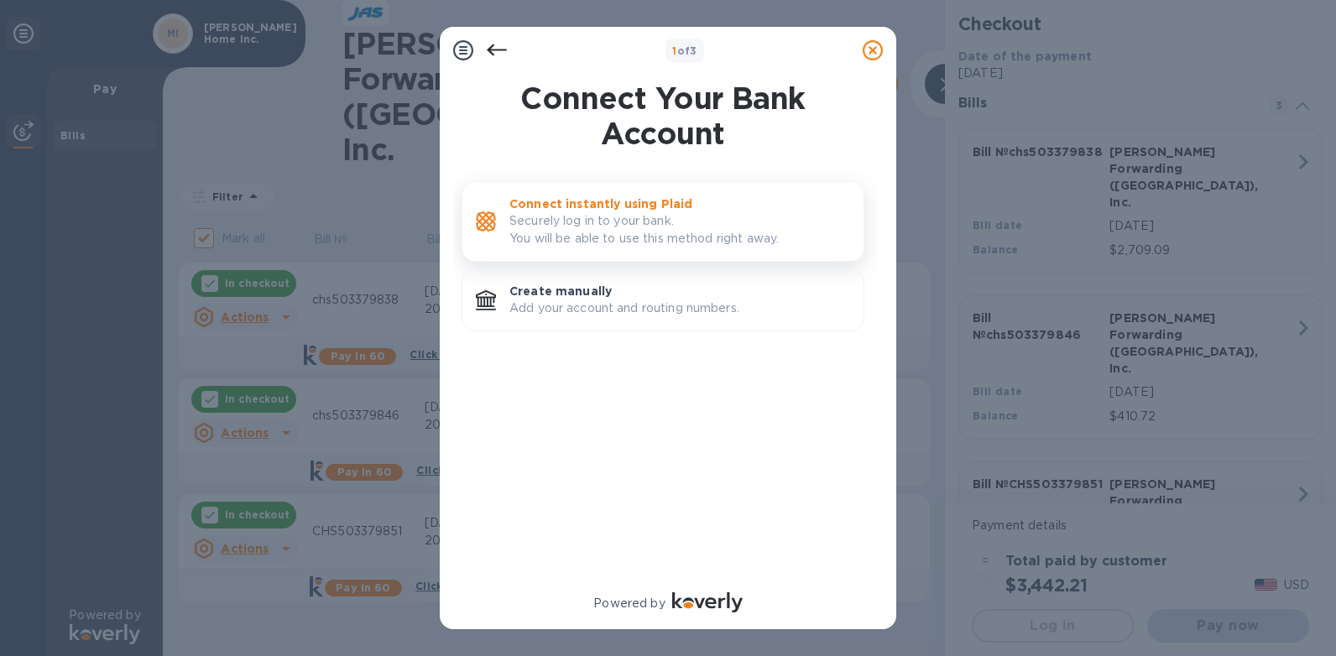
click at [570, 222] on p "Securely log in to your bank. You will be able to use this method right away." at bounding box center [679, 229] width 341 height 35
